Goal: Find specific page/section: Find specific page/section

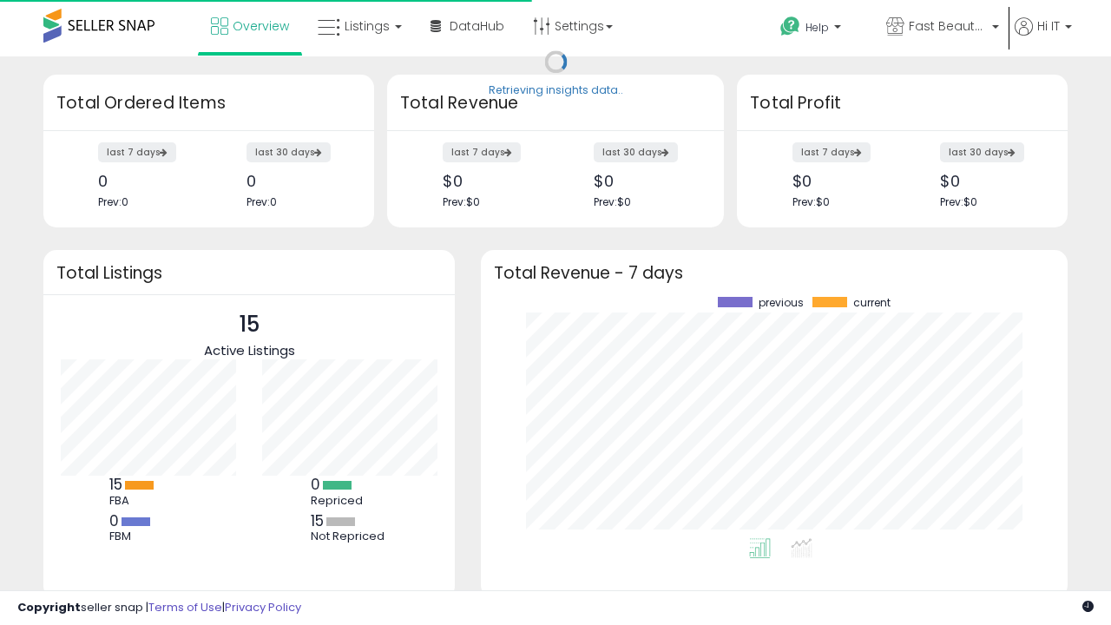
scroll to position [241, 552]
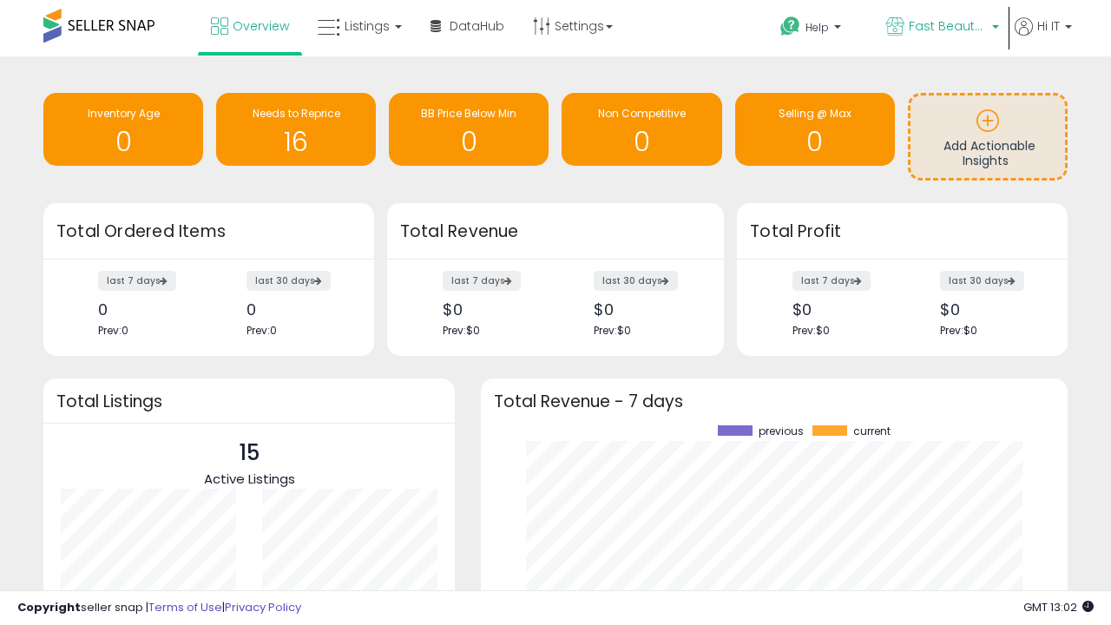
click at [941, 28] on span "Fast Beauty ([GEOGRAPHIC_DATA])" at bounding box center [948, 25] width 78 height 17
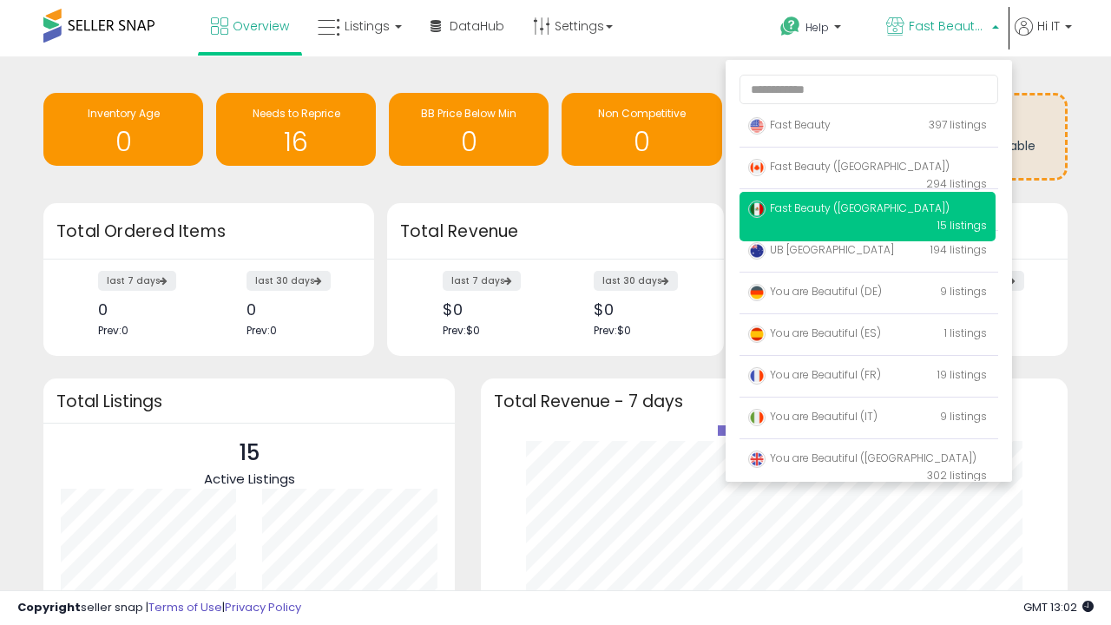
click at [867, 128] on p "Fast Beauty 397 listings" at bounding box center [868, 126] width 256 height 35
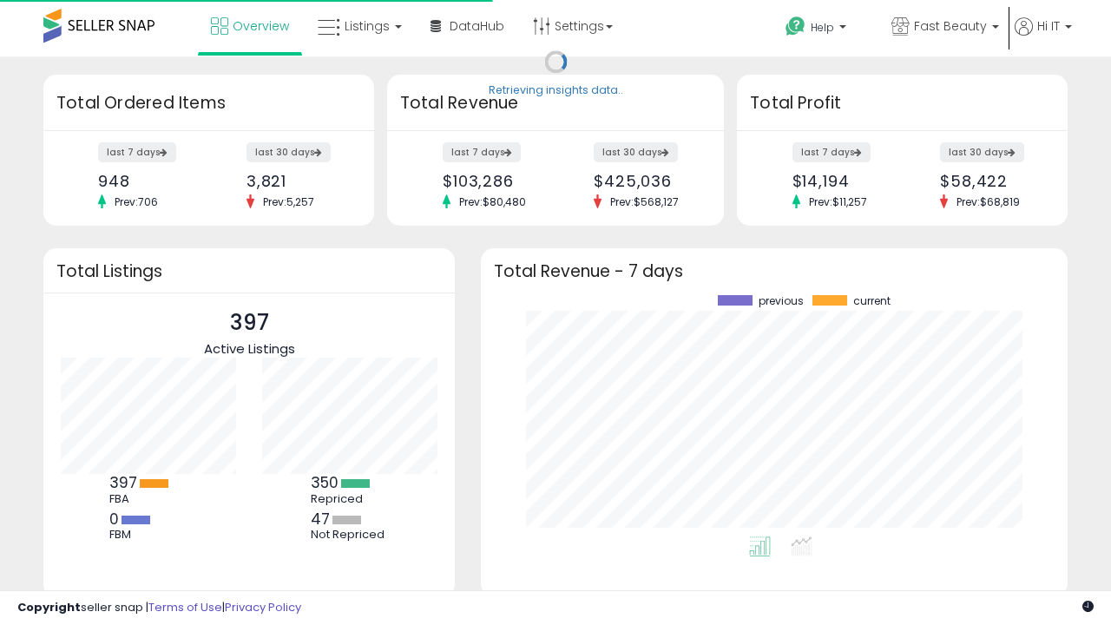
scroll to position [241, 552]
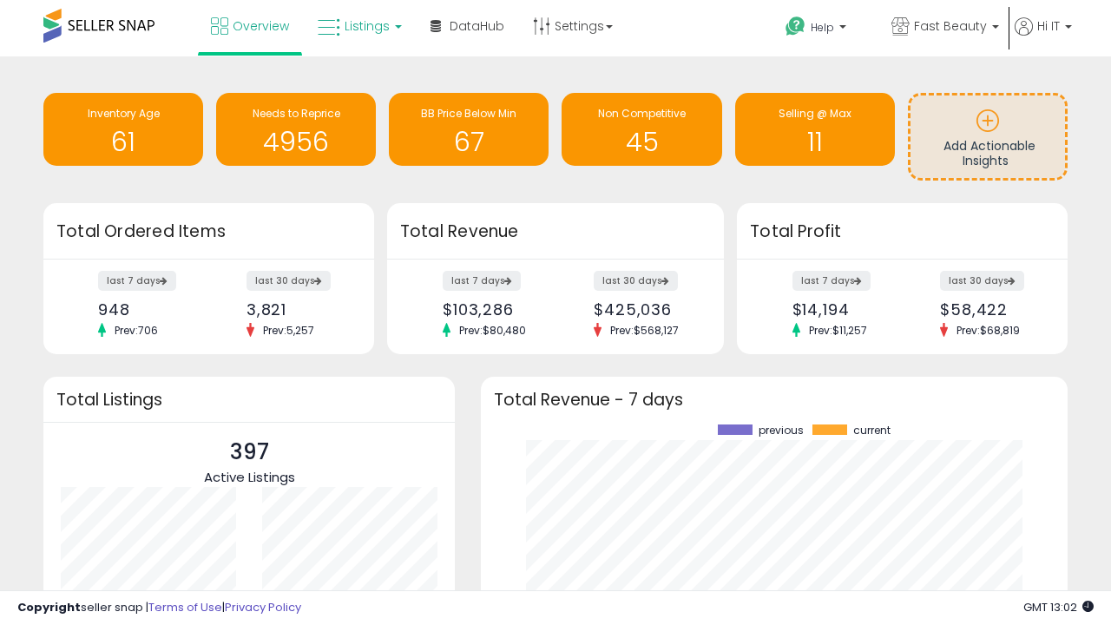
click at [358, 26] on span "Listings" at bounding box center [367, 25] width 45 height 17
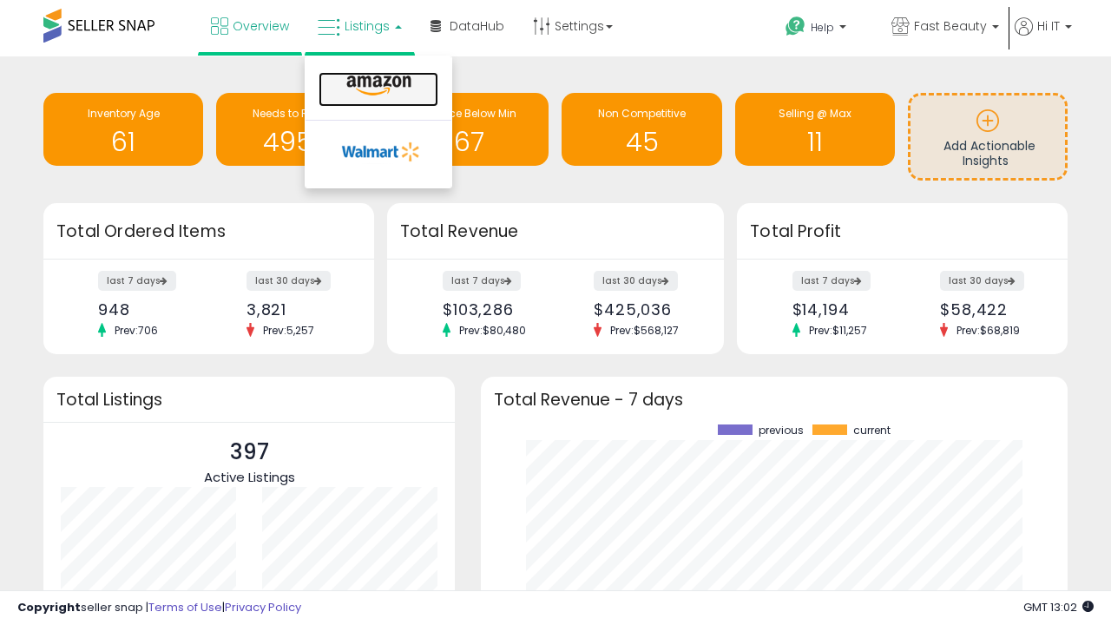
click at [377, 86] on icon at bounding box center [379, 86] width 76 height 23
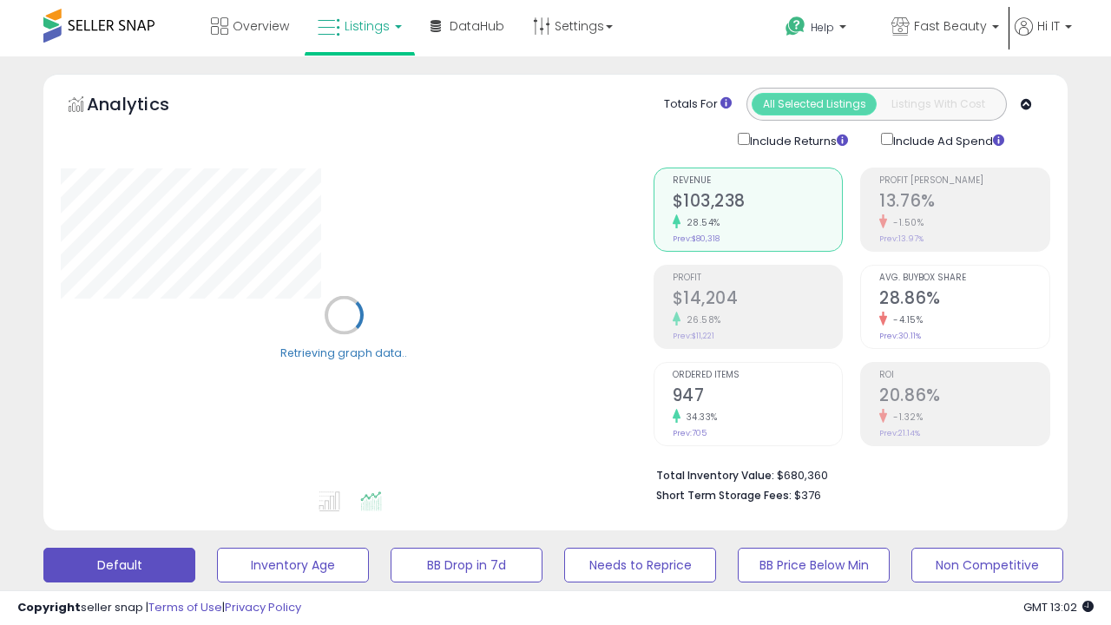
scroll to position [337, 0]
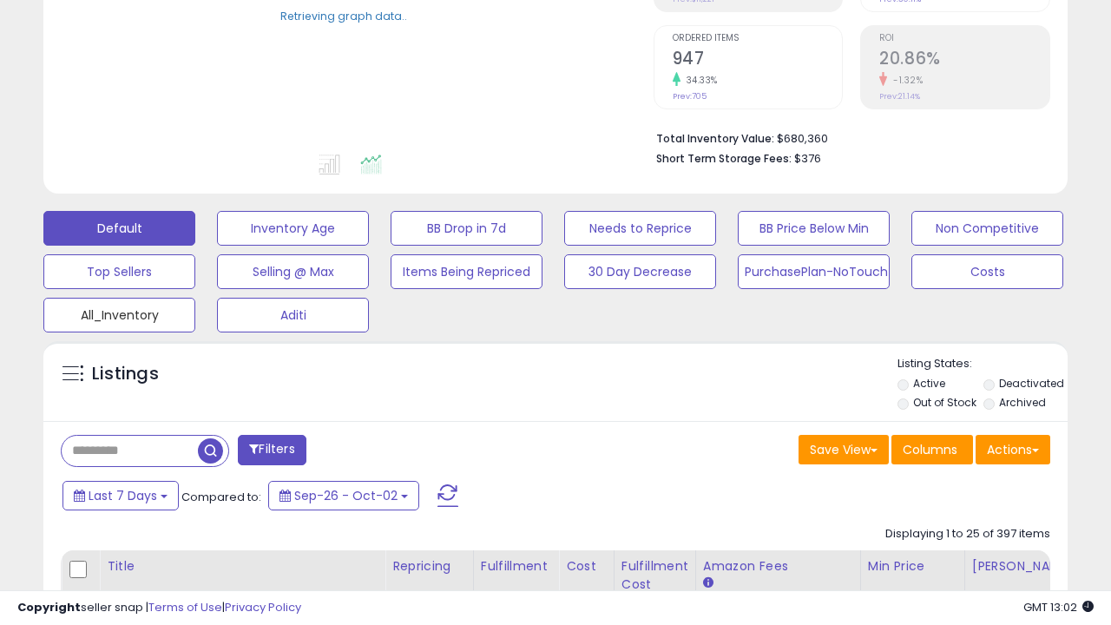
click at [119, 312] on button "All_Inventory" at bounding box center [119, 315] width 152 height 35
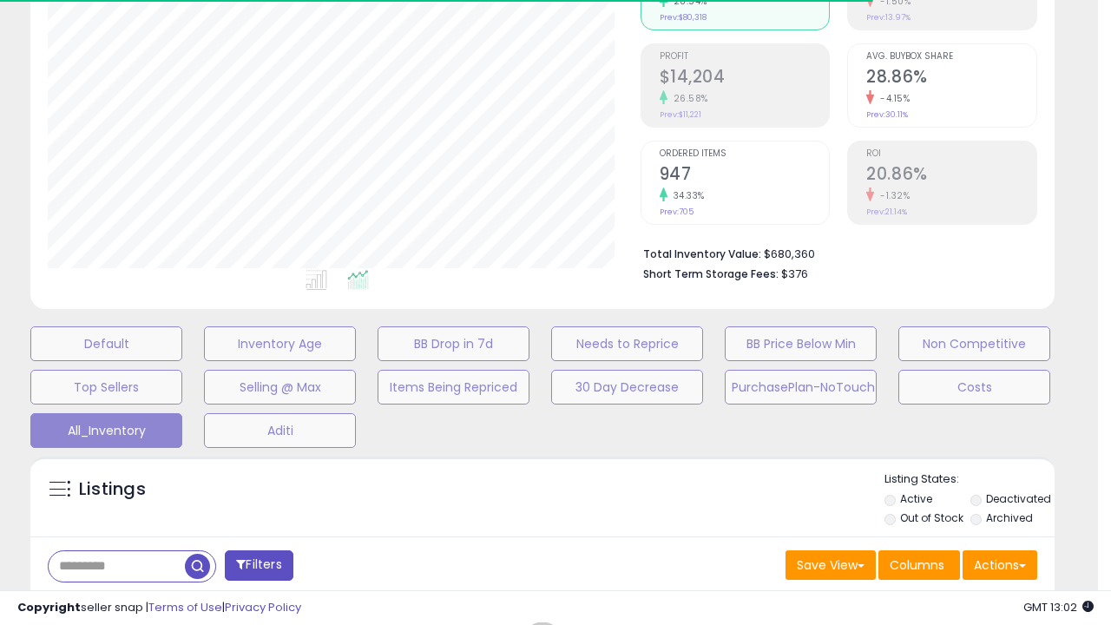
scroll to position [221, 0]
